Goal: Transaction & Acquisition: Purchase product/service

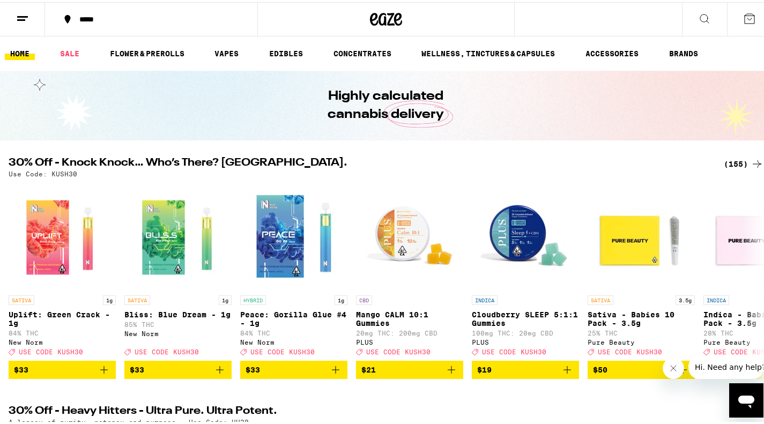
click at [732, 167] on div "(155)" at bounding box center [744, 161] width 40 height 13
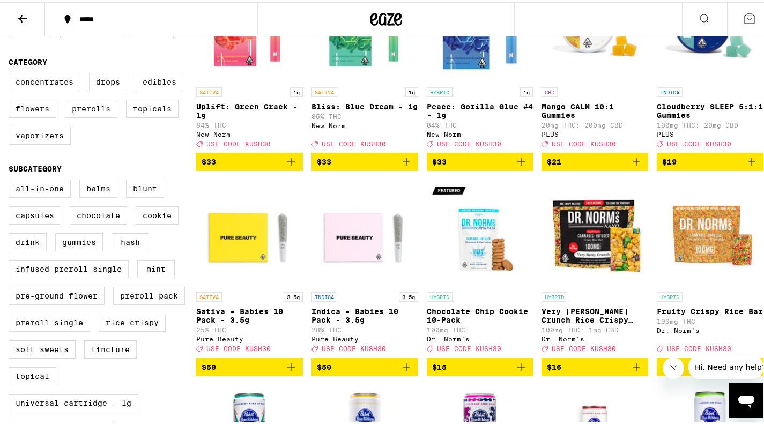
scroll to position [54, 0]
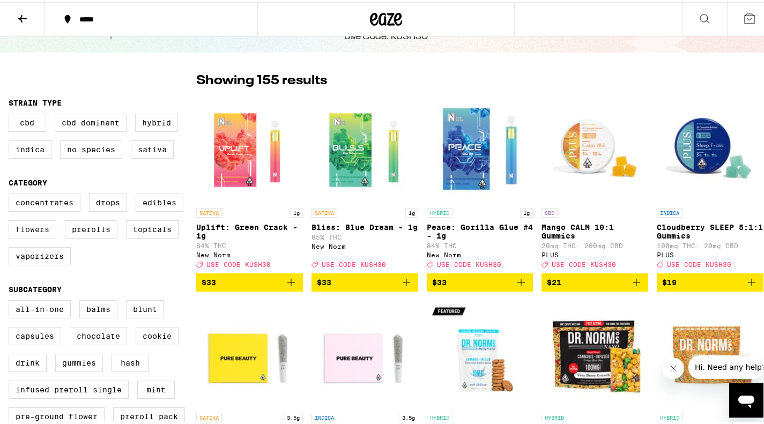
drag, startPoint x: 35, startPoint y: 239, endPoint x: 41, endPoint y: 233, distance: 8.0
click at [35, 236] on label "Flowers" at bounding box center [33, 227] width 48 height 18
click at [11, 194] on input "Flowers" at bounding box center [11, 193] width 1 height 1
checkbox input "true"
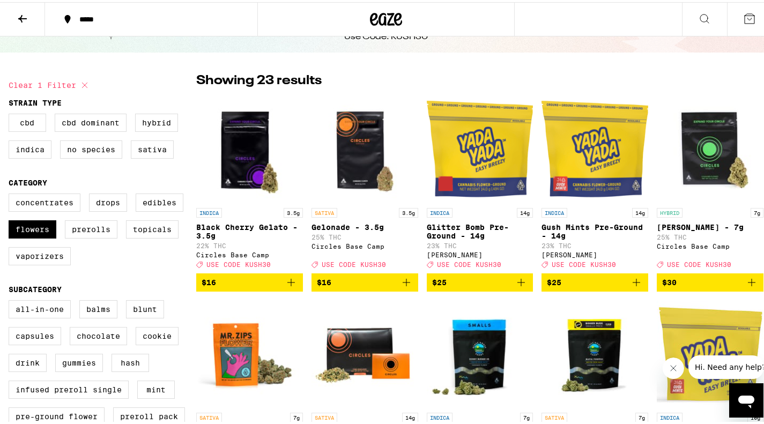
click at [139, 12] on button "*****" at bounding box center [151, 17] width 212 height 32
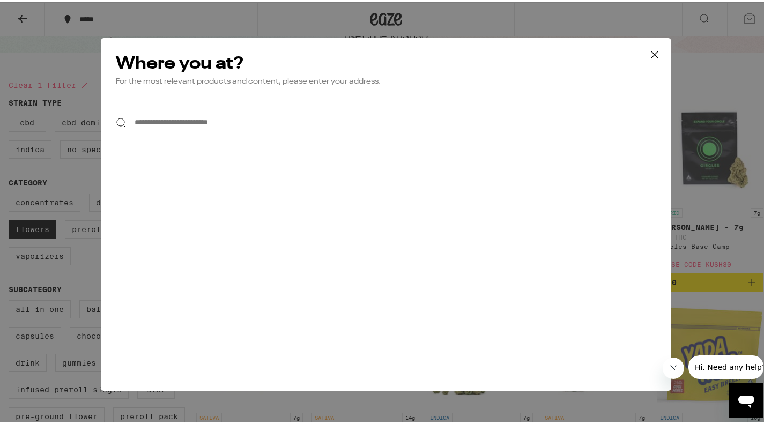
click at [252, 125] on input "**********" at bounding box center [386, 120] width 570 height 41
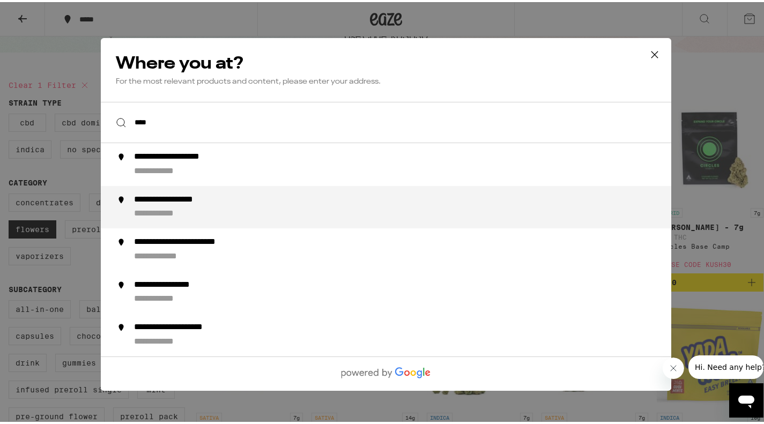
click at [204, 203] on div "**********" at bounding box center [184, 197] width 100 height 11
type input "**********"
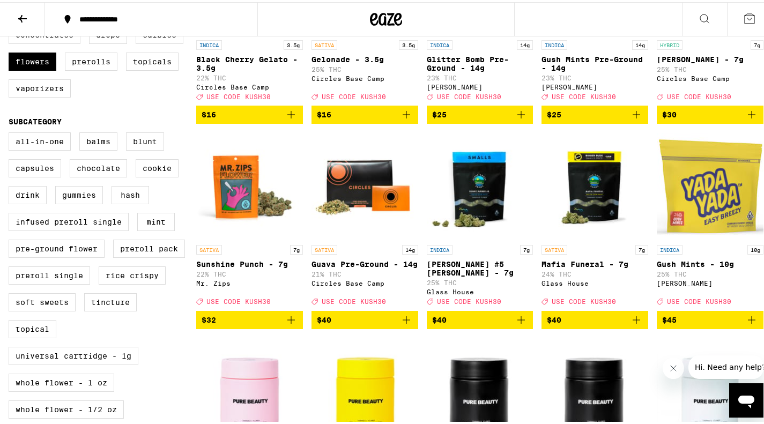
scroll to position [214, 0]
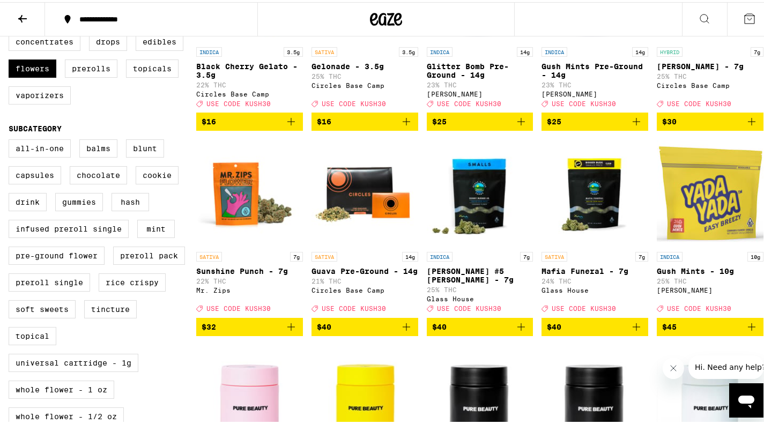
click at [745, 331] on icon "Add to bag" at bounding box center [751, 324] width 13 height 13
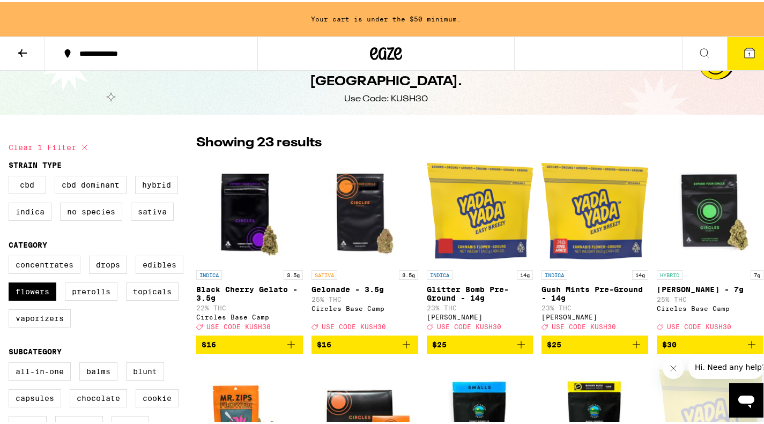
scroll to position [54, 0]
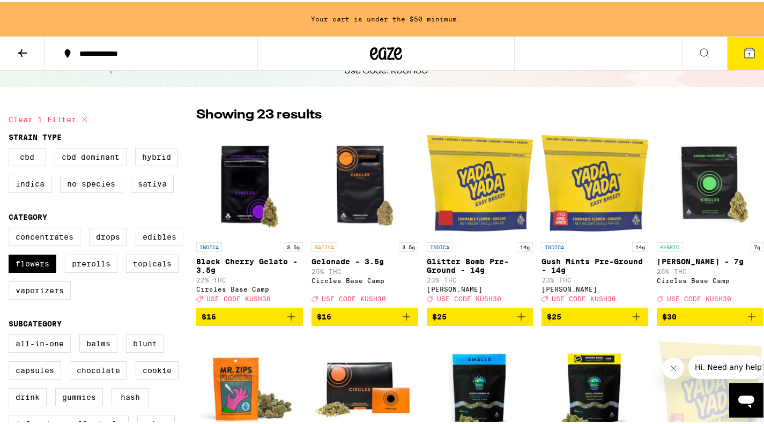
click at [407, 314] on button "$16" at bounding box center [364, 315] width 107 height 18
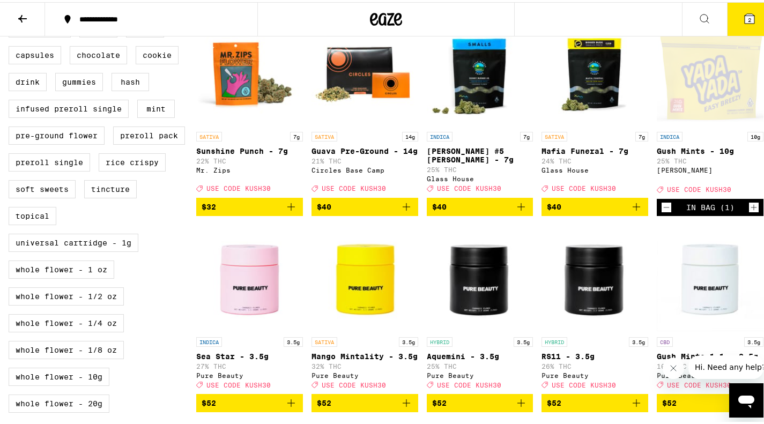
scroll to position [234, 0]
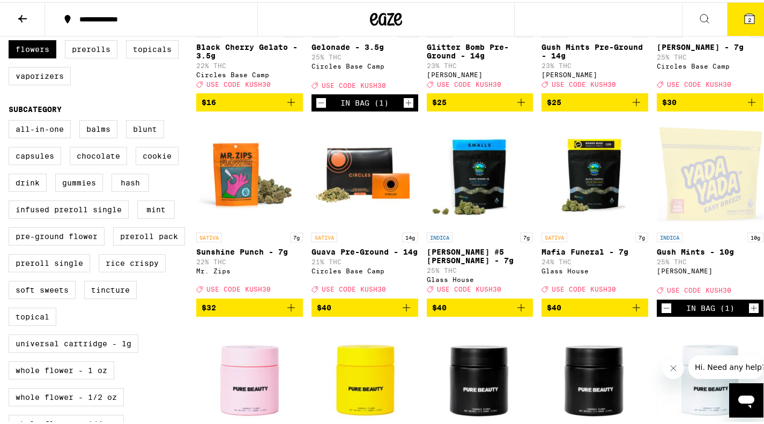
click at [661, 313] on icon "Decrement" at bounding box center [666, 306] width 10 height 13
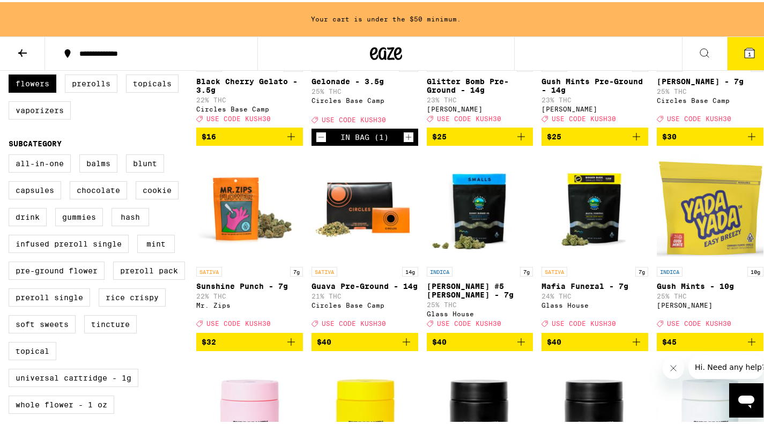
scroll to position [268, 0]
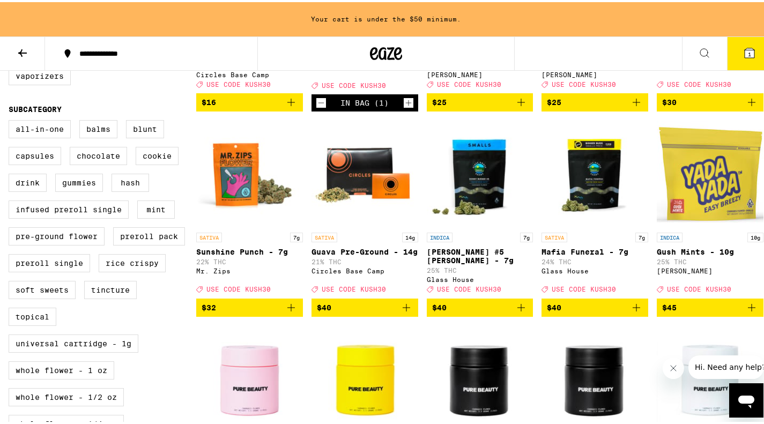
click at [323, 107] on icon "Decrement" at bounding box center [321, 100] width 10 height 13
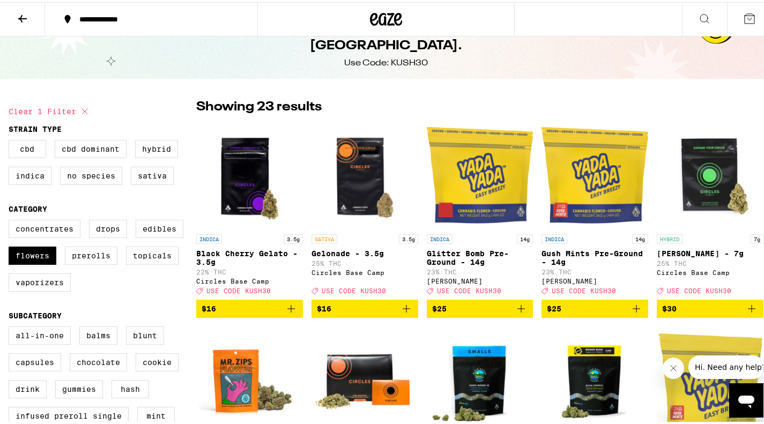
scroll to position [19, 0]
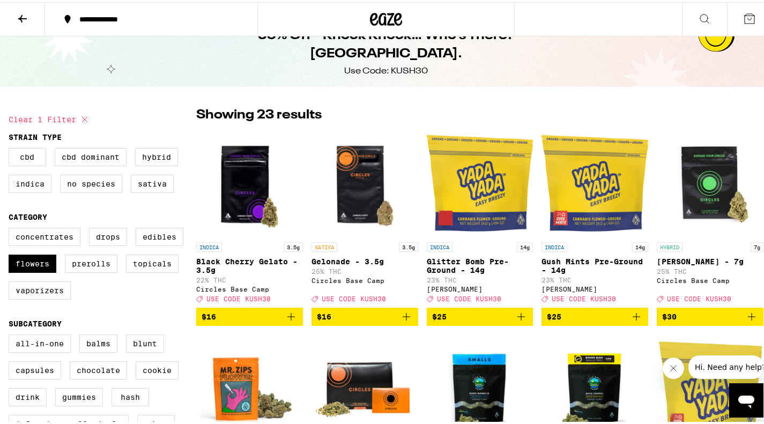
click at [745, 318] on icon "Add to bag" at bounding box center [751, 314] width 13 height 13
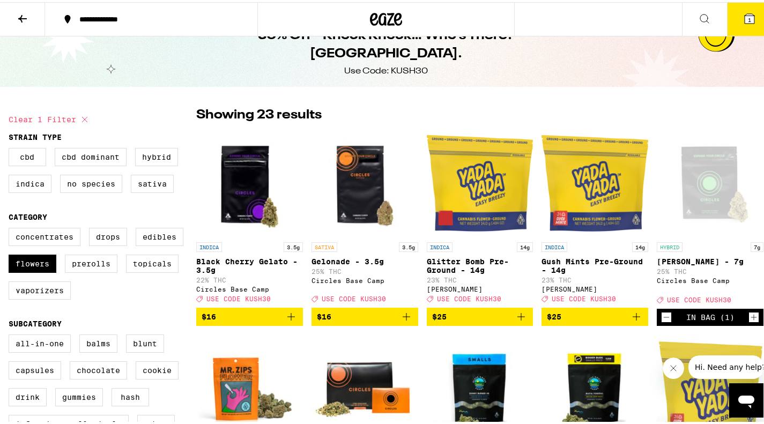
click at [749, 318] on icon "Increment" at bounding box center [754, 315] width 10 height 13
click at [751, 16] on button "2" at bounding box center [749, 17] width 45 height 33
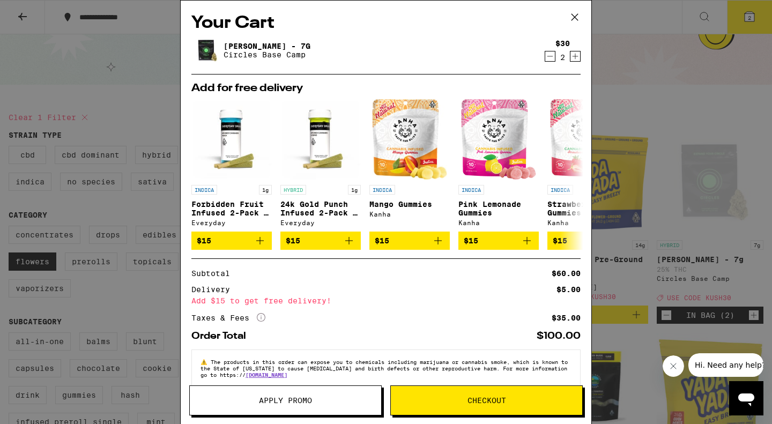
click at [697, 77] on div "Your Cart Banana Bliss - 7g Circles Base Camp $30 2 Add for free delivery INDIC…" at bounding box center [386, 212] width 772 height 424
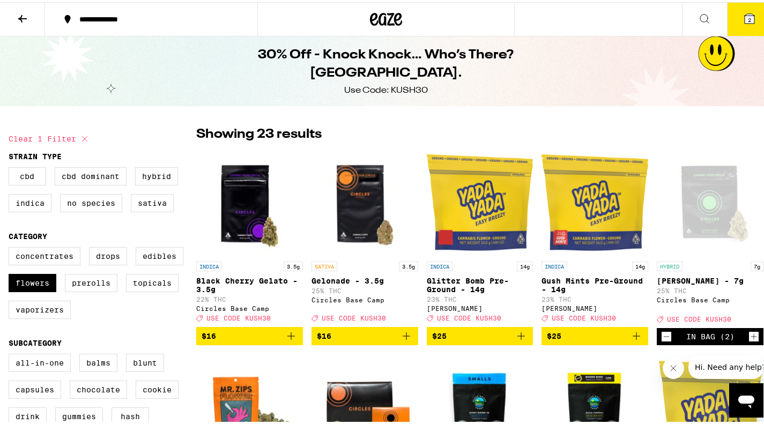
click at [745, 12] on icon at bounding box center [750, 17] width 10 height 10
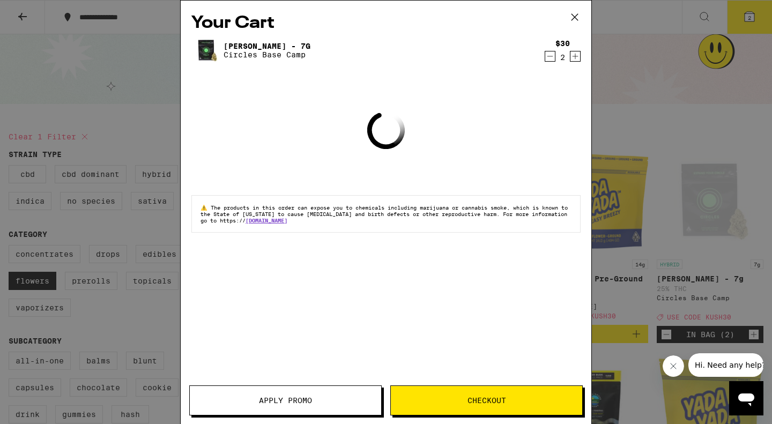
click at [307, 390] on button "Apply Promo" at bounding box center [285, 400] width 192 height 30
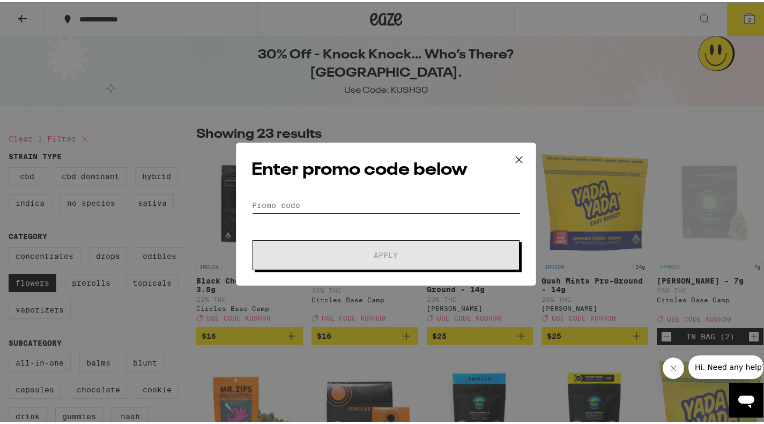
click at [356, 202] on input "Promo Code" at bounding box center [385, 203] width 269 height 16
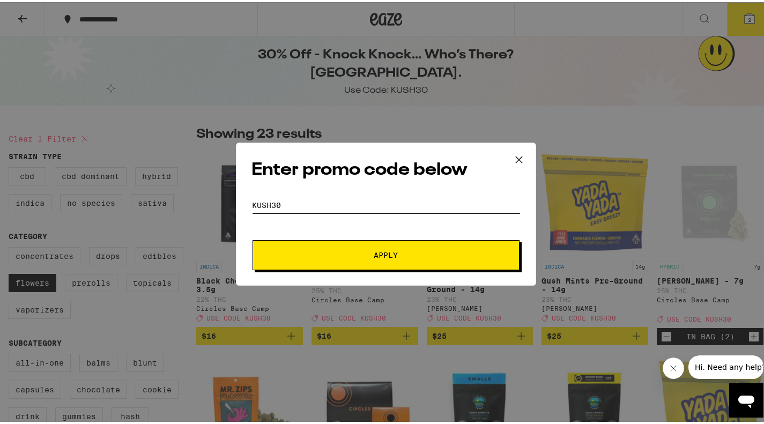
type input "kush30"
click at [459, 247] on button "Apply" at bounding box center [385, 253] width 267 height 30
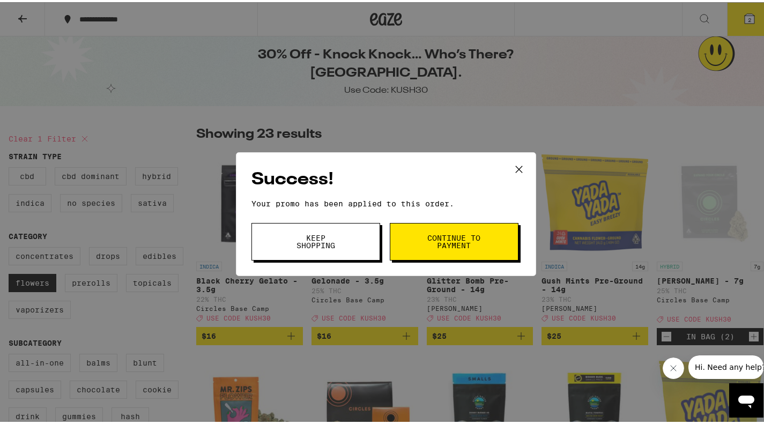
click at [462, 232] on span "Continue to payment" at bounding box center [454, 239] width 55 height 15
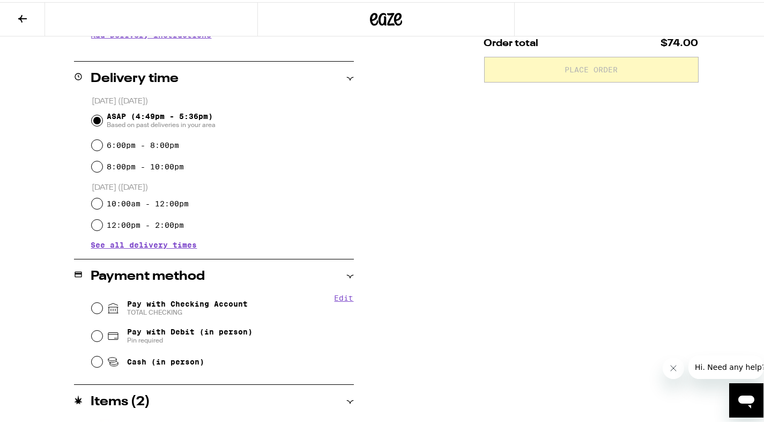
scroll to position [268, 0]
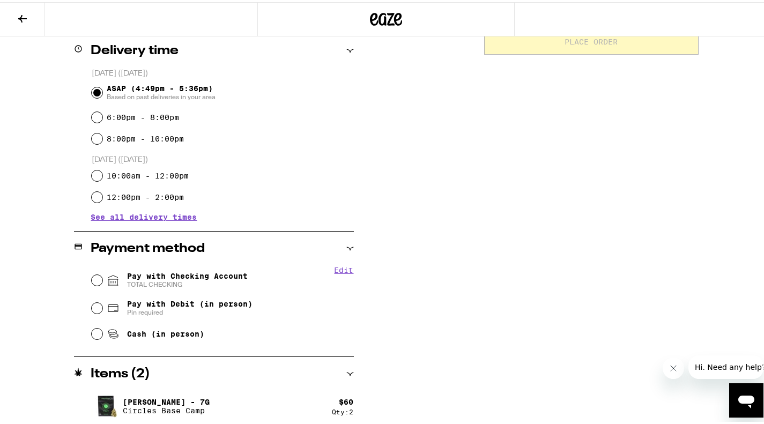
click at [215, 266] on div "Pay with Checking Account TOTAL CHECKING" at bounding box center [223, 278] width 262 height 28
click at [212, 276] on span "Pay with Checking Account TOTAL CHECKING" at bounding box center [187, 278] width 121 height 17
click at [102, 276] on input "Pay with Checking Account TOTAL CHECKING" at bounding box center [97, 278] width 11 height 11
radio input "true"
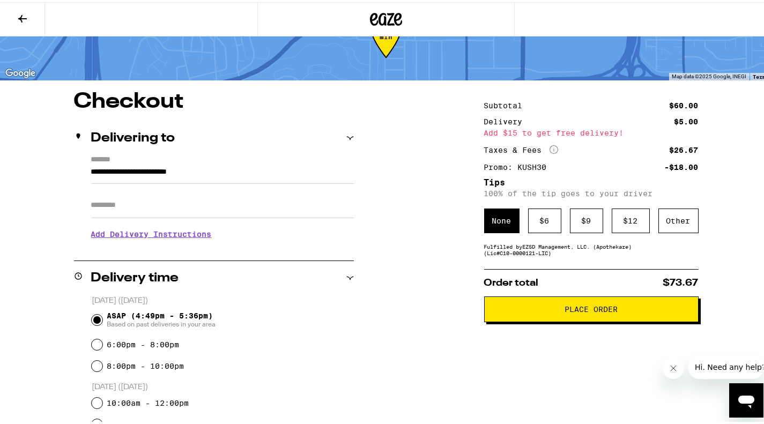
scroll to position [0, 0]
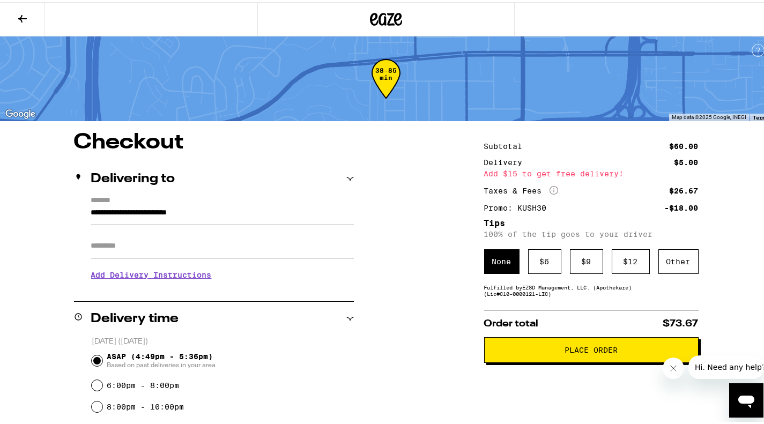
click at [139, 248] on input "Apt/Suite" at bounding box center [222, 244] width 263 height 26
type input "***"
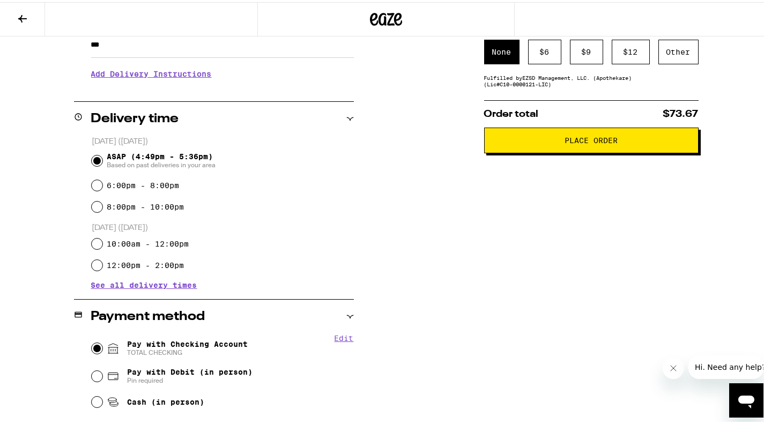
scroll to position [156, 0]
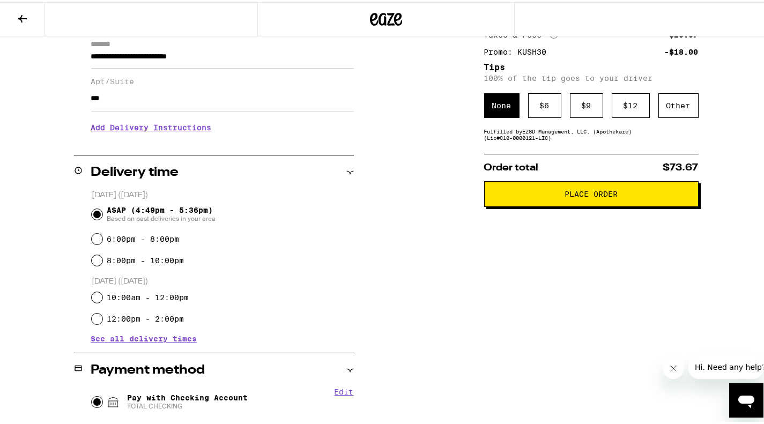
click at [605, 194] on span "Place Order" at bounding box center [590, 192] width 53 height 8
